Goal: Task Accomplishment & Management: Manage account settings

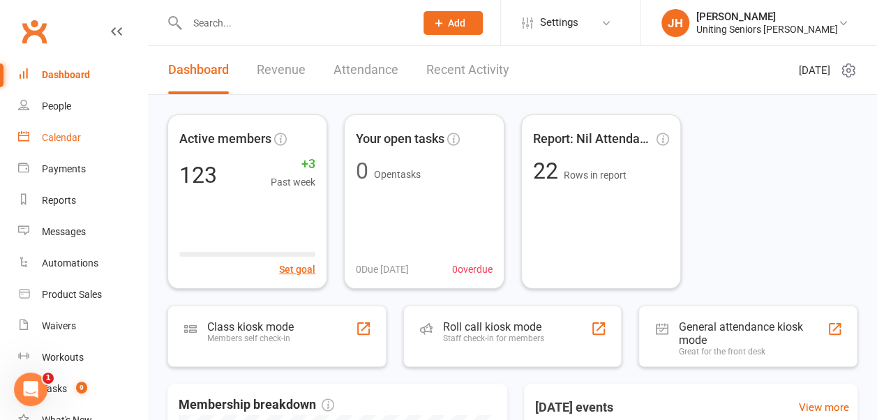
click at [76, 137] on div "Calendar" at bounding box center [61, 137] width 39 height 11
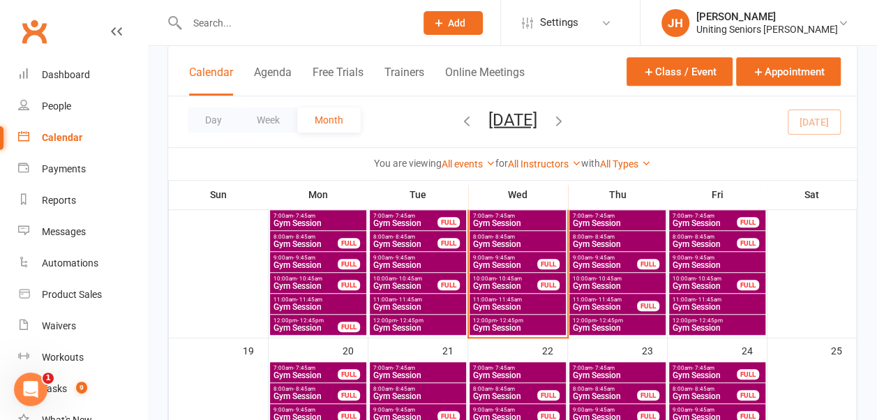
scroll to position [418, 0]
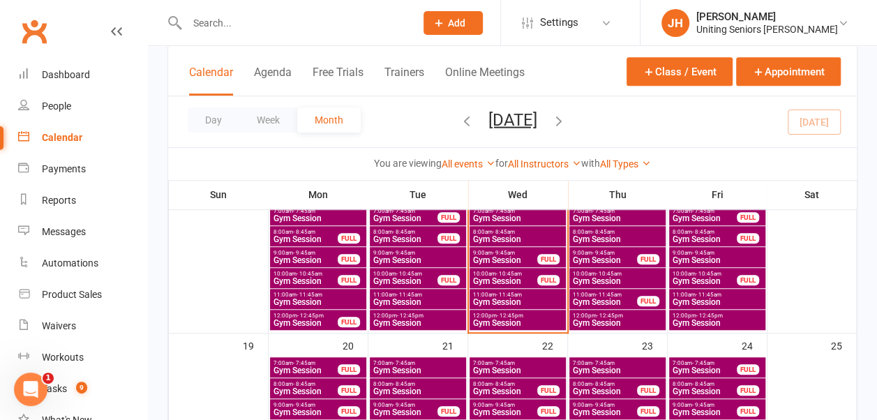
click at [526, 211] on span "7:00am - 7:45am" at bounding box center [517, 211] width 91 height 6
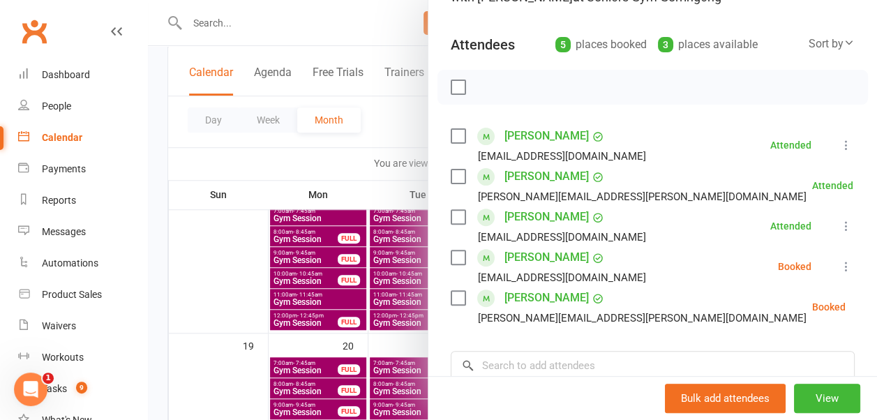
scroll to position [139, 0]
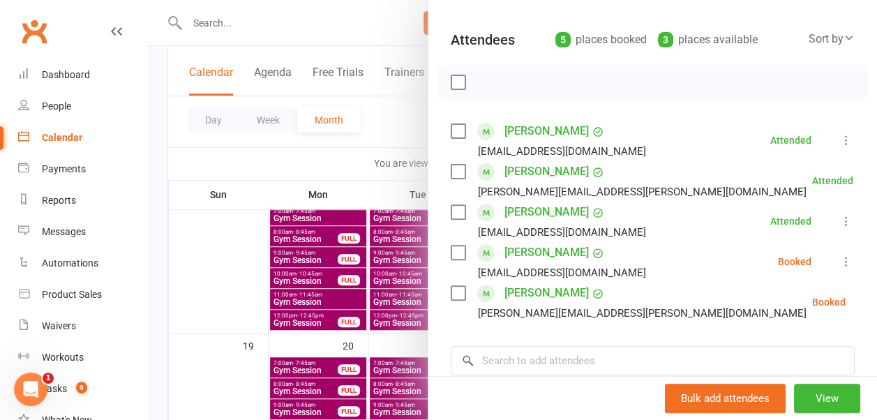
click at [451, 250] on label at bounding box center [458, 253] width 14 height 14
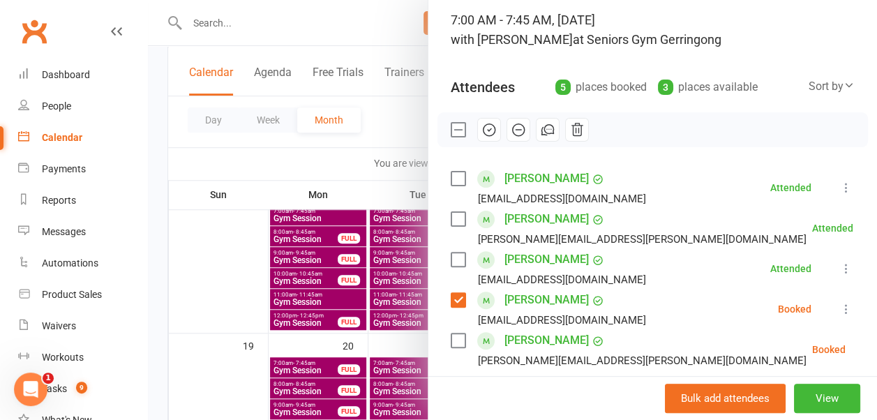
scroll to position [0, 0]
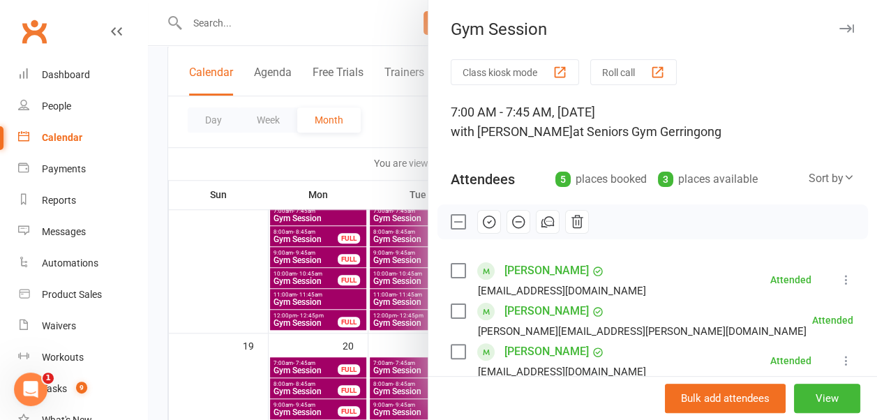
click at [482, 222] on icon "button" at bounding box center [488, 221] width 15 height 15
click at [398, 135] on div at bounding box center [512, 210] width 729 height 420
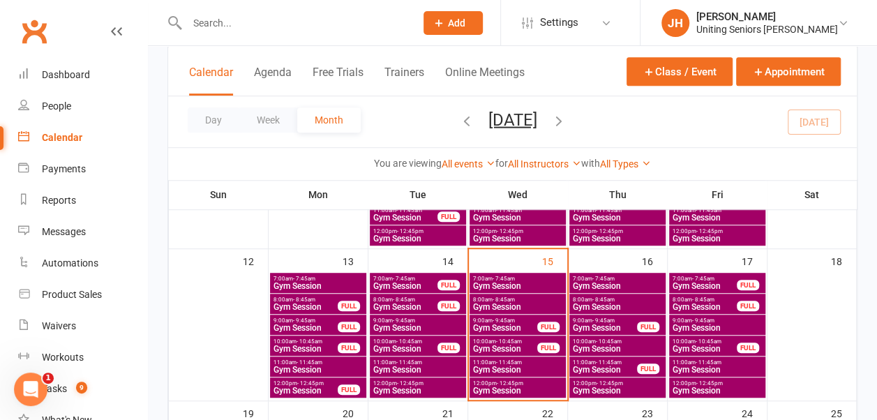
scroll to position [349, 0]
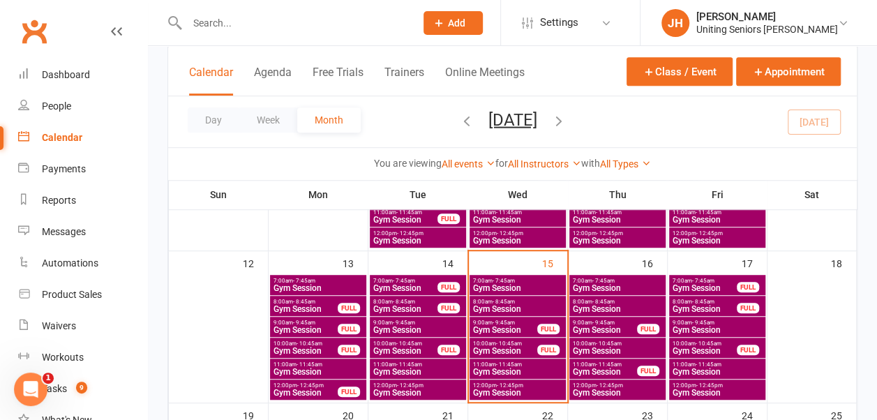
click at [490, 321] on span "9:00am - 9:45am" at bounding box center [505, 322] width 66 height 6
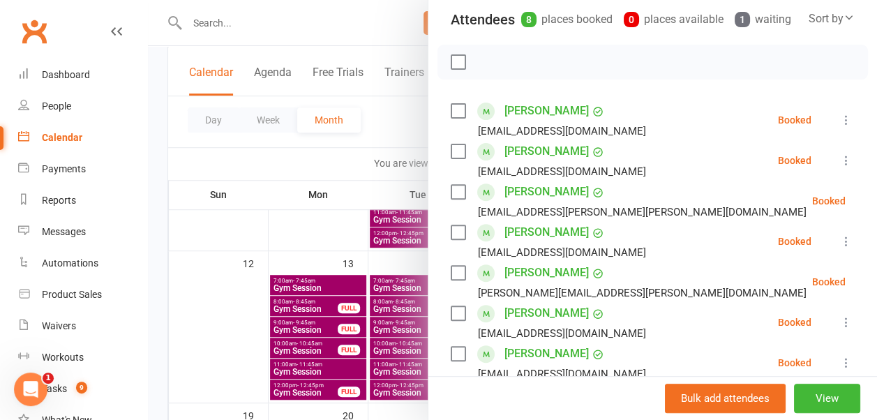
scroll to position [139, 0]
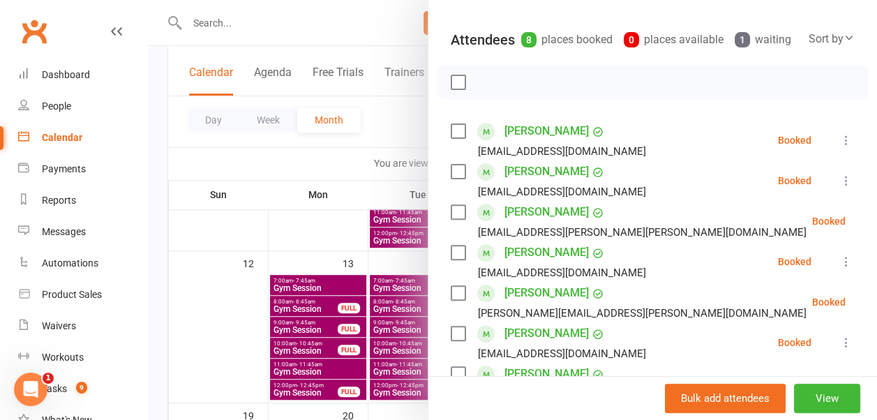
click at [412, 135] on div at bounding box center [512, 210] width 729 height 420
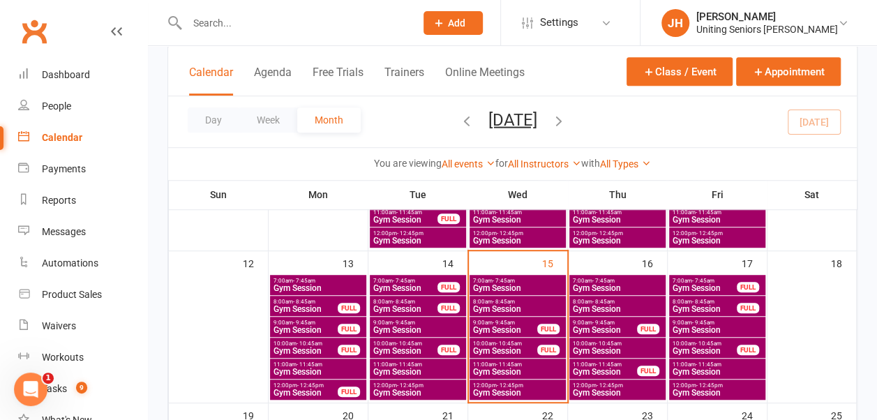
click at [520, 303] on div "8:00am - 8:45am Gym Session" at bounding box center [517, 306] width 96 height 20
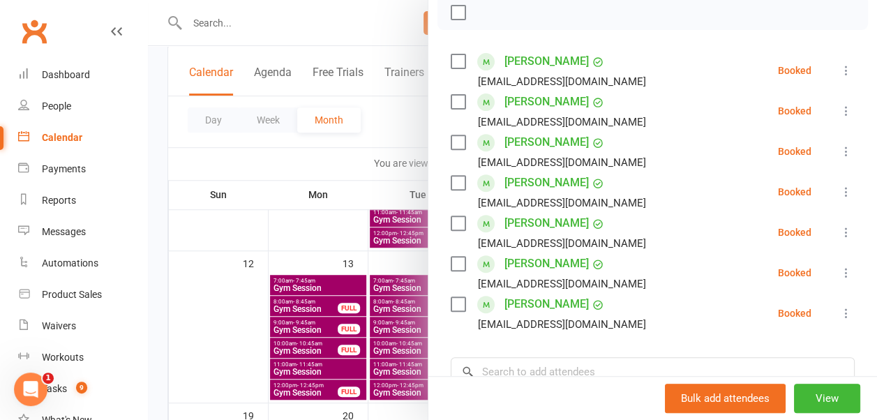
scroll to position [279, 0]
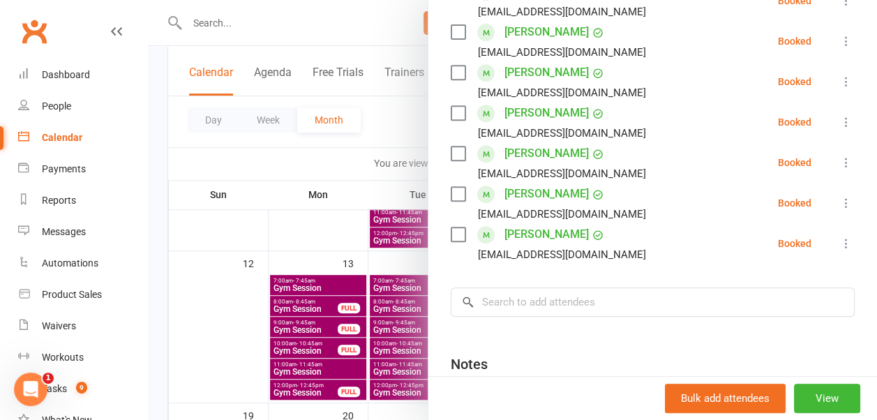
click at [388, 172] on div at bounding box center [512, 210] width 729 height 420
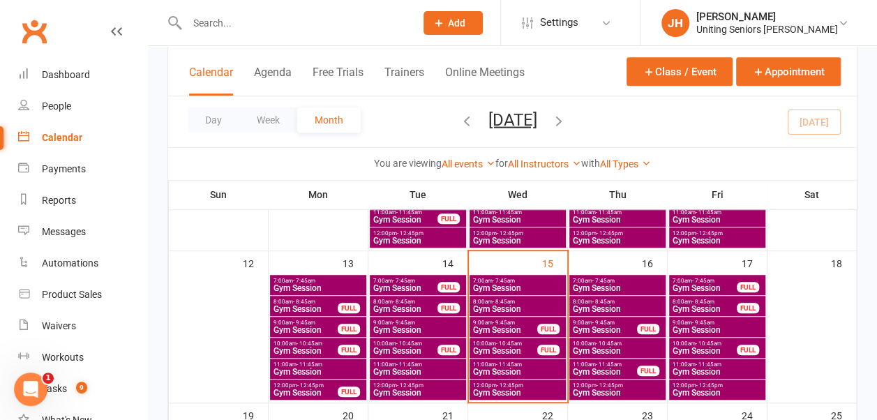
click at [269, 27] on input "text" at bounding box center [294, 23] width 222 height 20
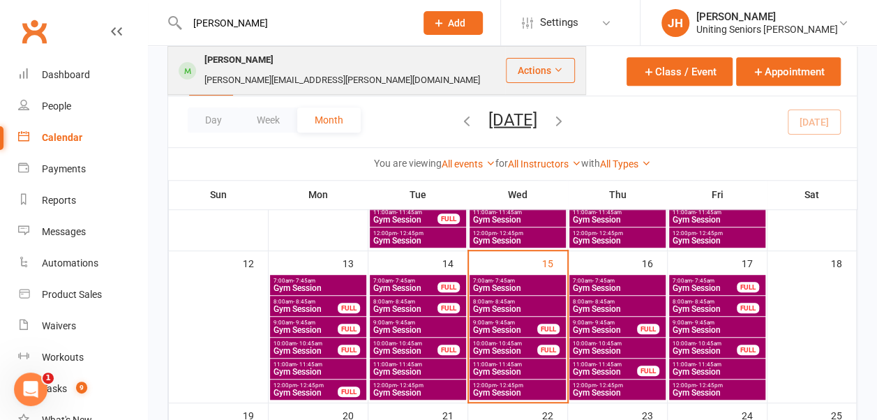
type input "[PERSON_NAME]"
click at [332, 70] on div "[PERSON_NAME][EMAIL_ADDRESS][PERSON_NAME][DOMAIN_NAME]" at bounding box center [342, 80] width 284 height 20
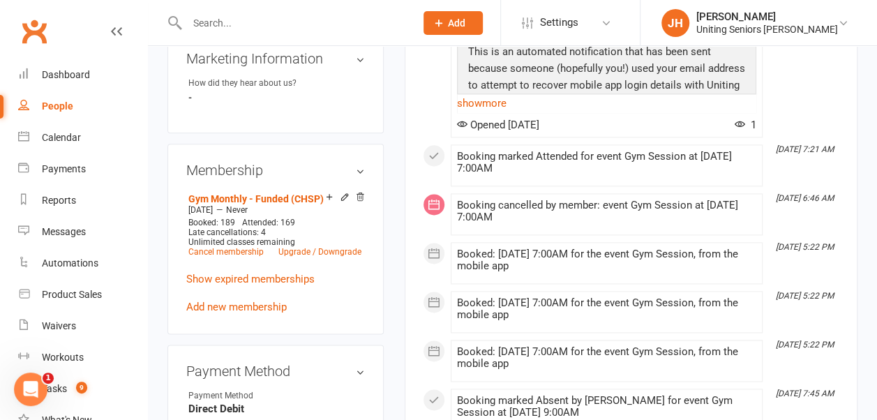
scroll to position [767, 0]
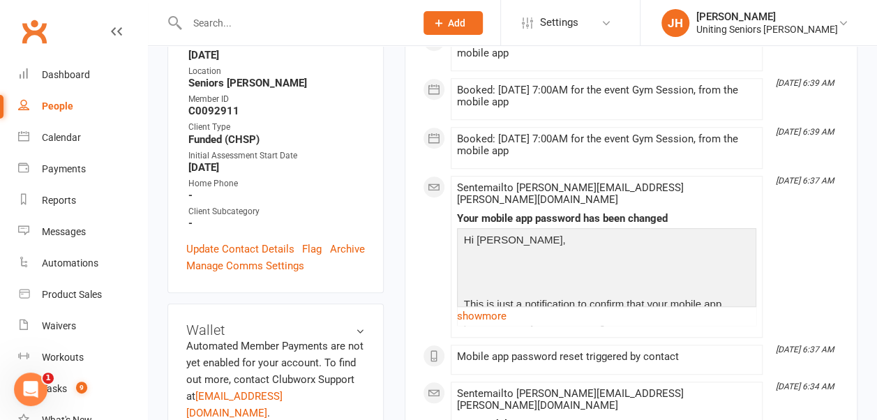
click at [601, 260] on div "Hi [PERSON_NAME], This is just a notification to confirm that your mobile app p…" at bounding box center [606, 361] width 292 height 258
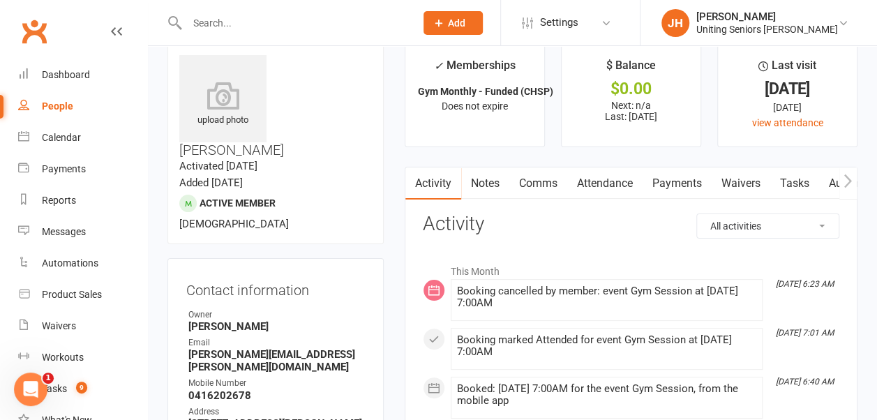
scroll to position [0, 0]
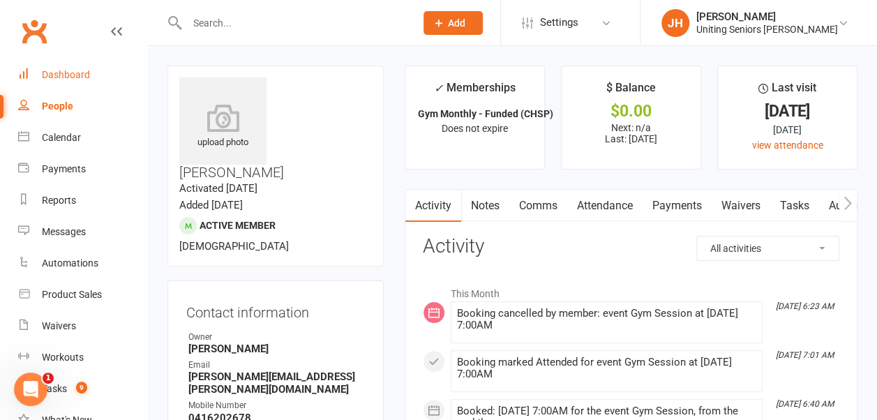
click at [59, 77] on div "Dashboard" at bounding box center [66, 74] width 48 height 11
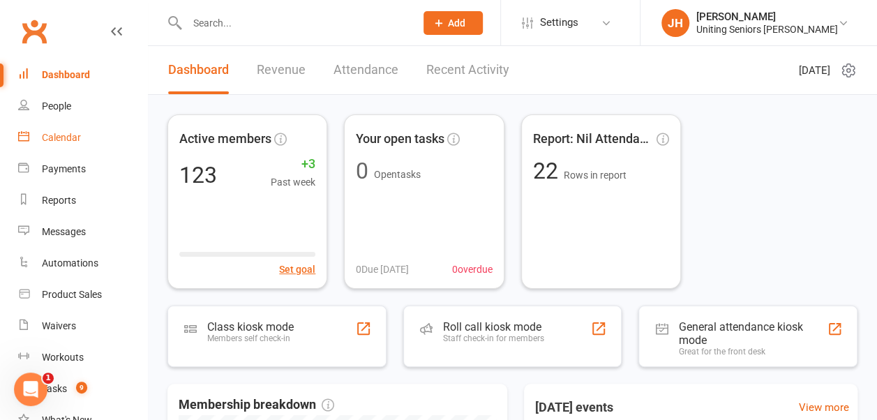
click at [70, 135] on div "Calendar" at bounding box center [61, 137] width 39 height 11
